Goal: Check status: Check status

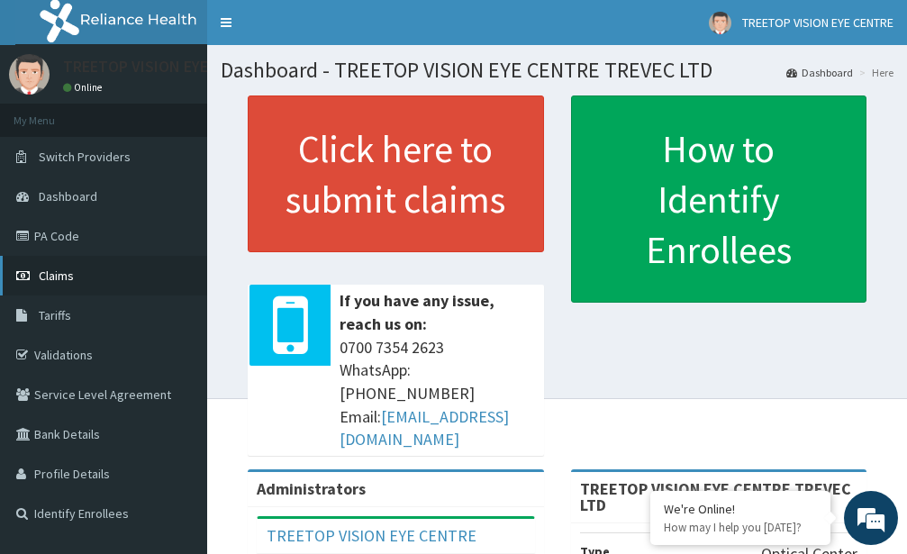
click at [63, 276] on span "Claims" at bounding box center [56, 275] width 35 height 16
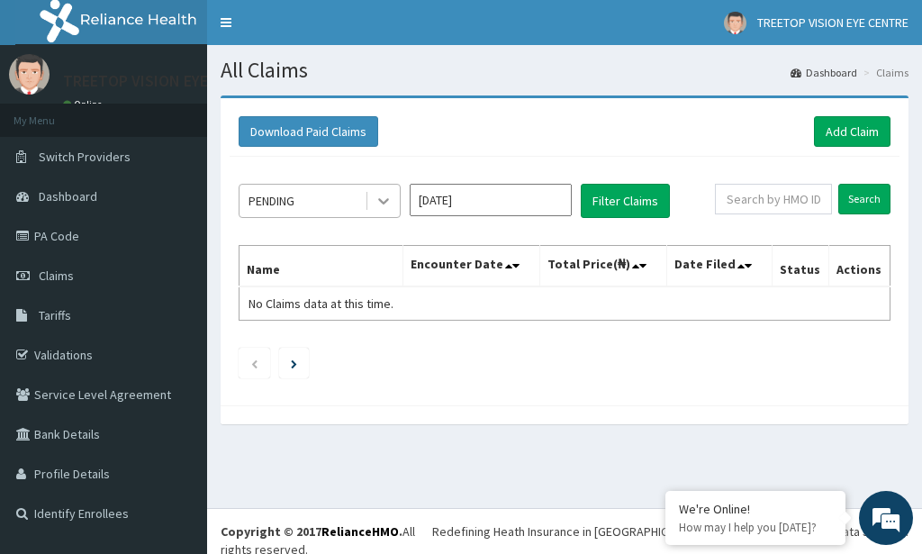
click at [381, 203] on icon at bounding box center [384, 201] width 18 height 18
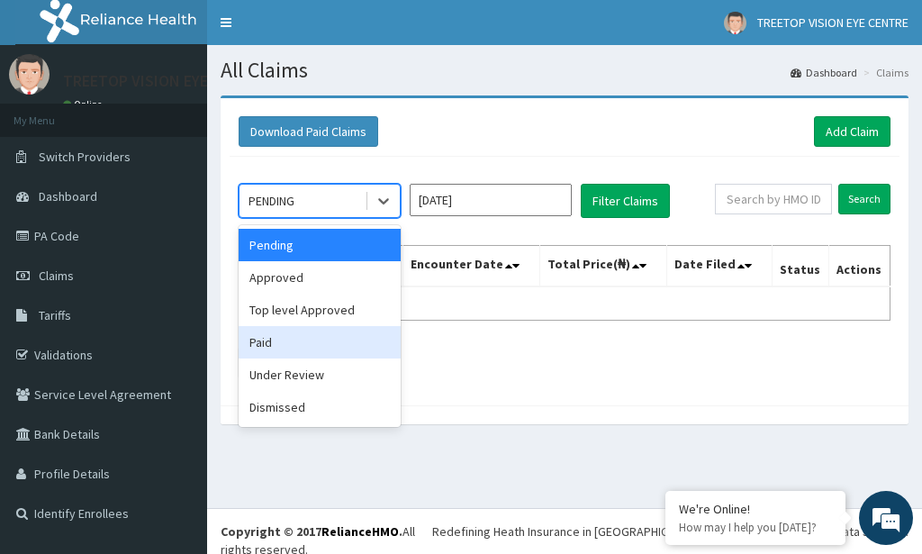
click at [269, 345] on div "Paid" at bounding box center [320, 342] width 162 height 32
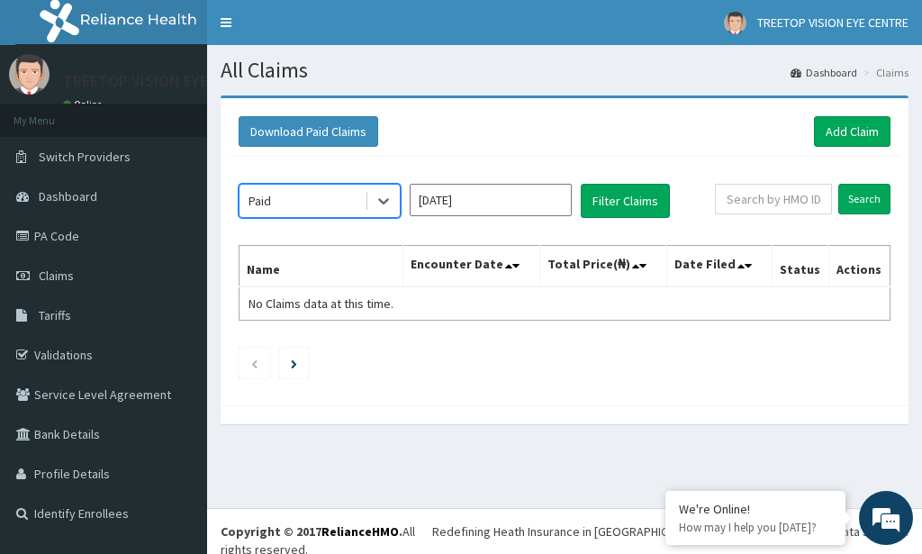
click at [526, 201] on input "Sep 2025" at bounding box center [491, 200] width 162 height 32
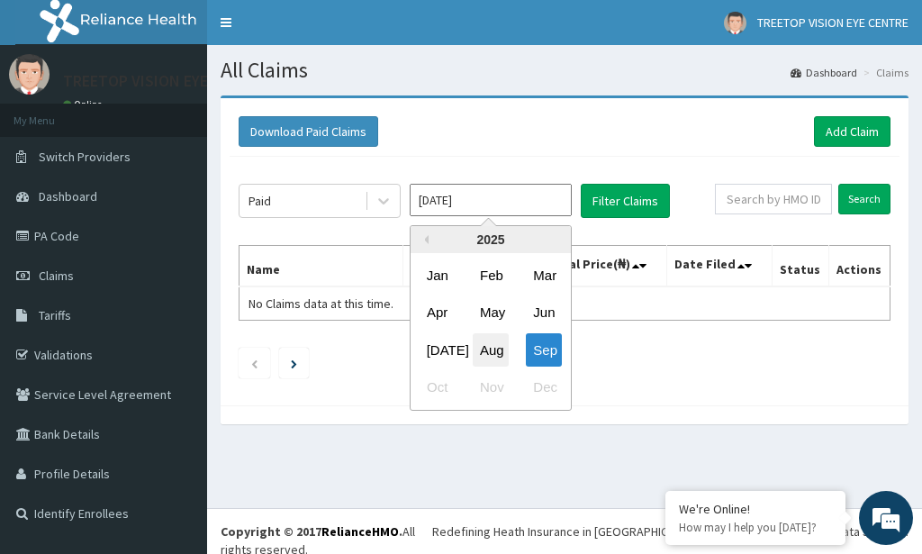
click at [489, 348] on div "Aug" at bounding box center [491, 349] width 36 height 33
type input "Aug 2025"
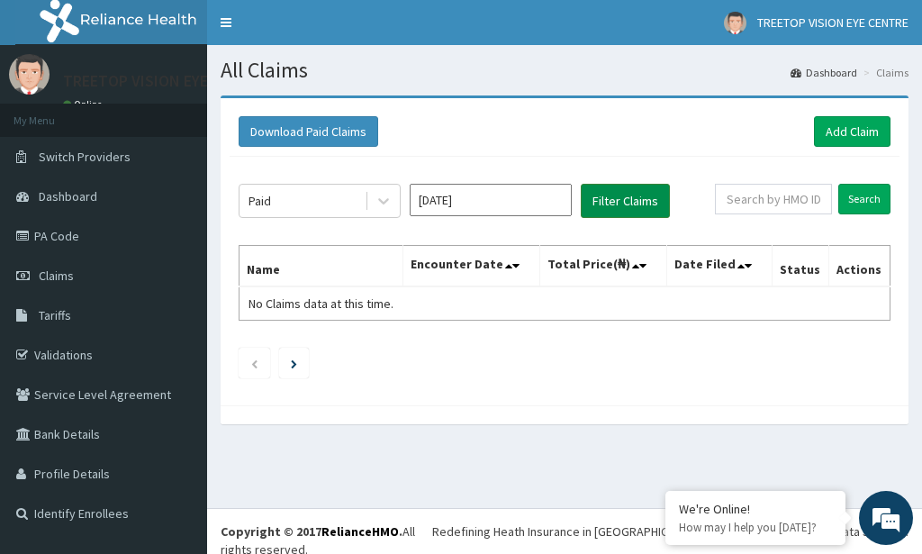
click at [624, 202] on button "Filter Claims" at bounding box center [625, 201] width 89 height 34
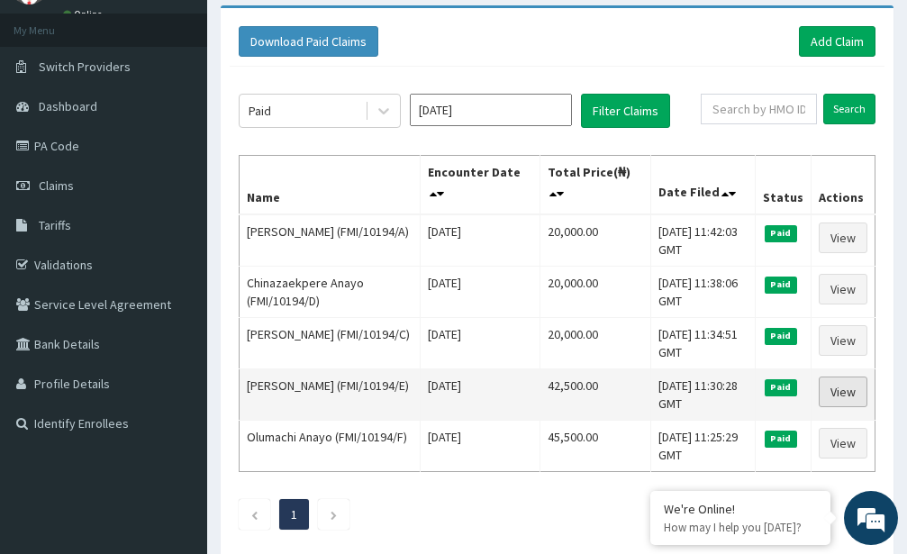
click at [839, 395] on link "View" at bounding box center [842, 391] width 49 height 31
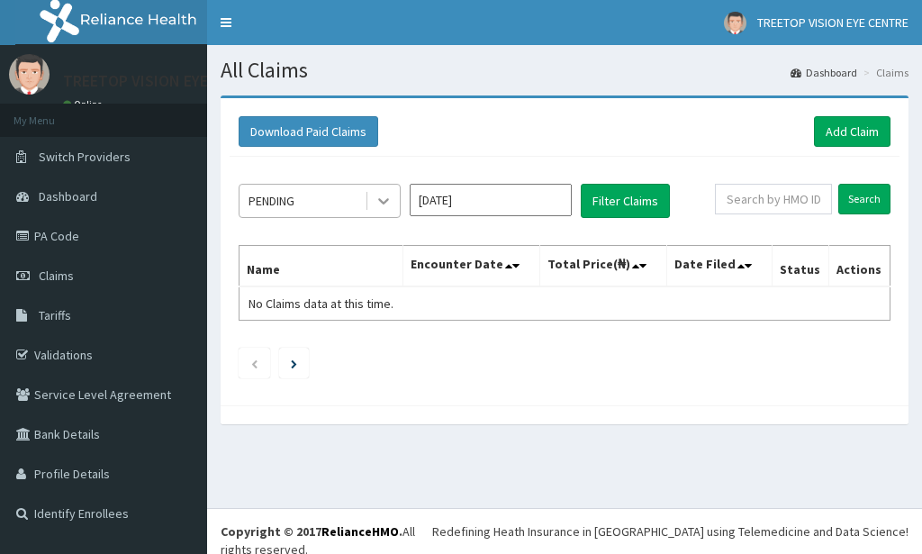
click at [384, 200] on icon at bounding box center [384, 201] width 18 height 18
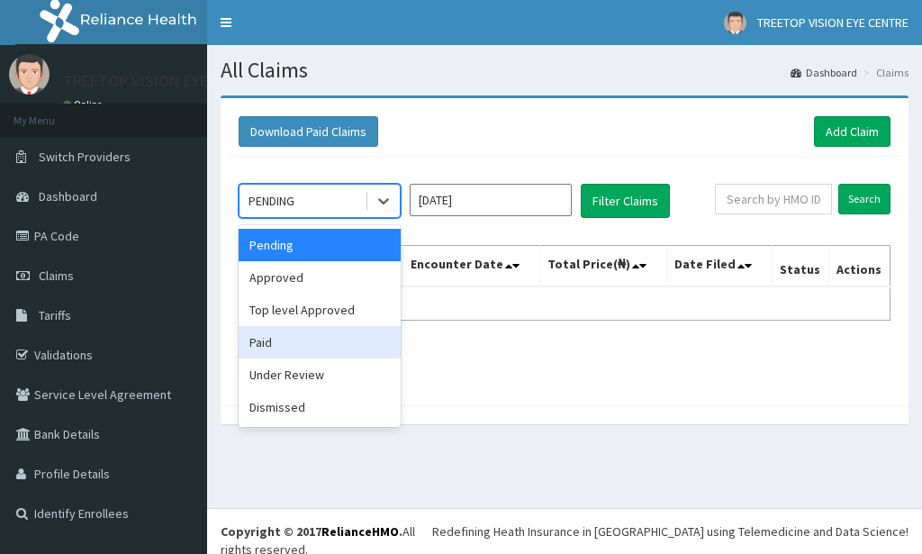
click at [279, 337] on div "Paid" at bounding box center [320, 342] width 162 height 32
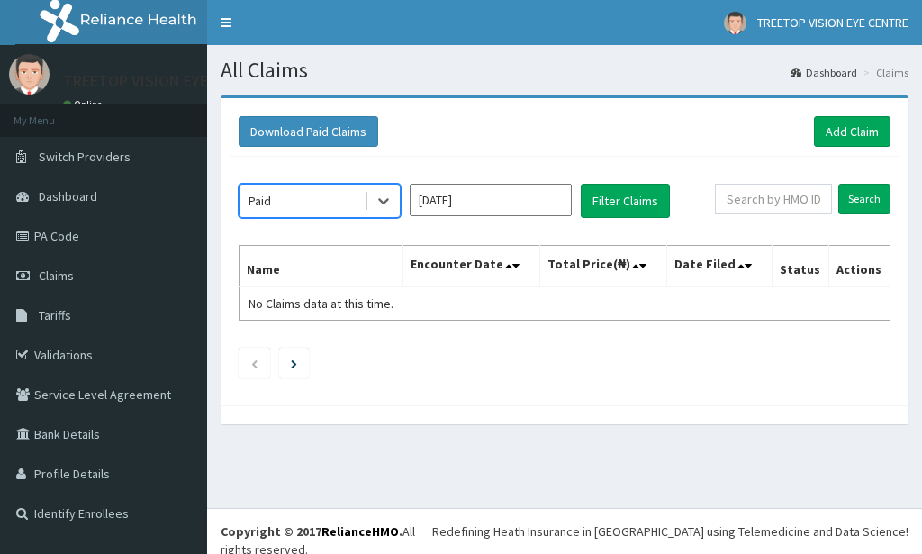
click at [488, 201] on input "Sep 2025" at bounding box center [491, 200] width 162 height 32
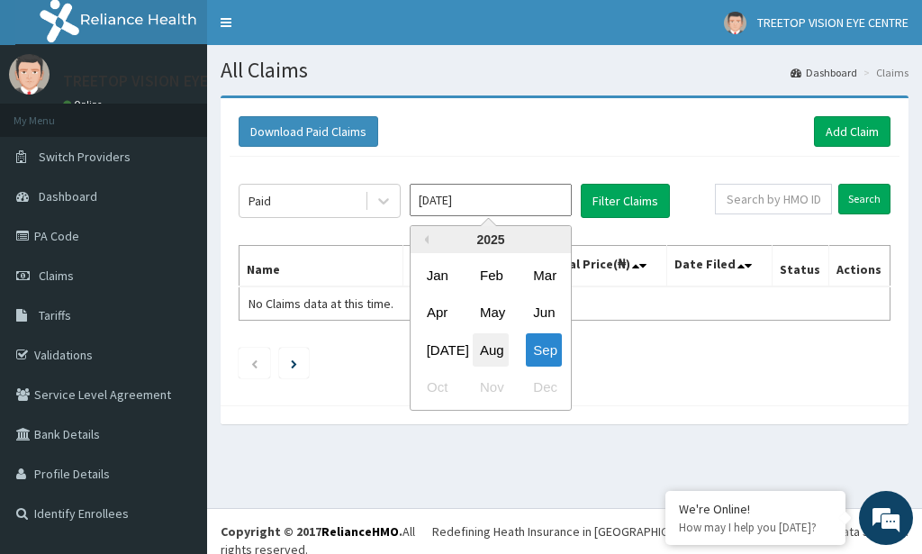
click at [484, 352] on div "Aug" at bounding box center [491, 349] width 36 height 33
type input "Aug 2025"
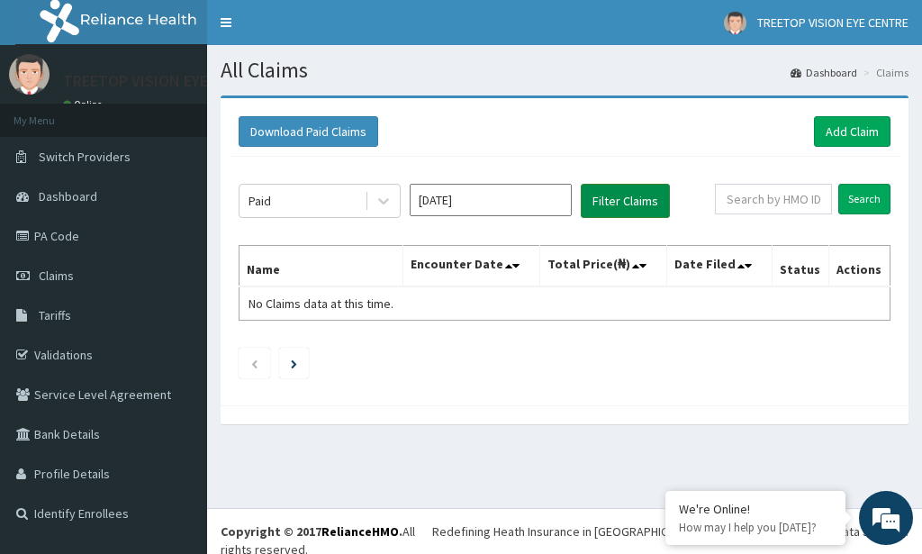
click at [623, 199] on button "Filter Claims" at bounding box center [625, 201] width 89 height 34
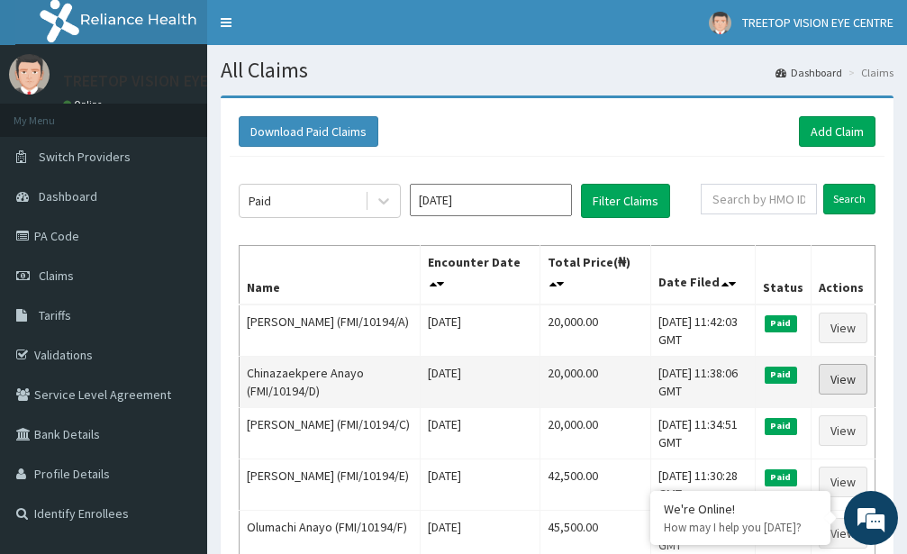
click at [848, 382] on link "View" at bounding box center [842, 379] width 49 height 31
